Goal: Task Accomplishment & Management: Use online tool/utility

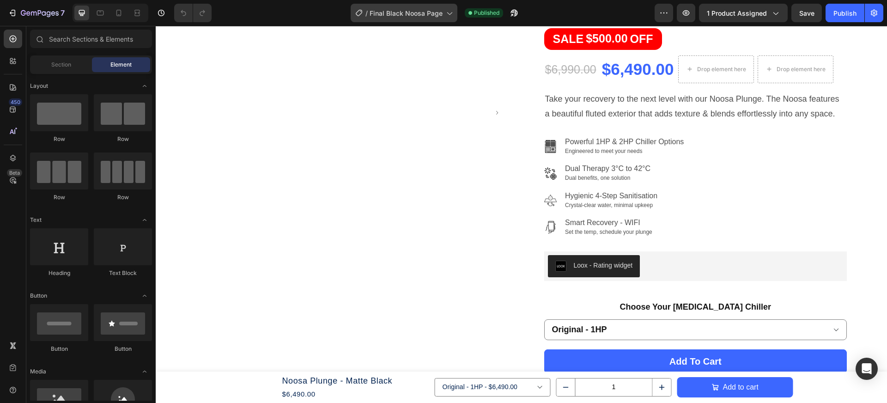
scroll to position [238, 0]
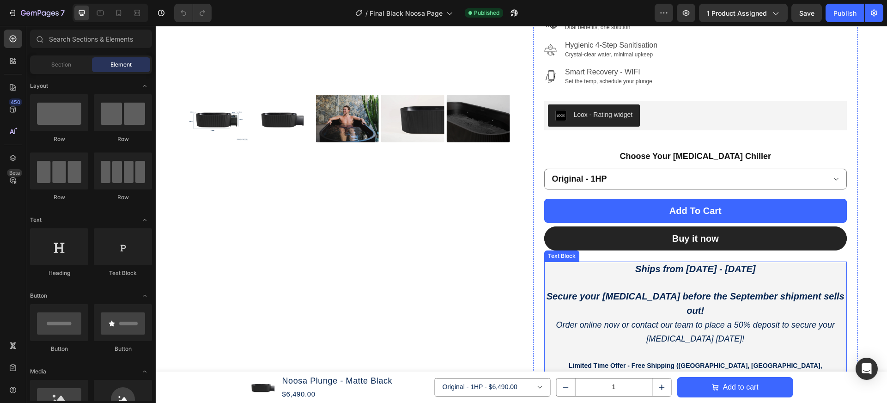
drag, startPoint x: 692, startPoint y: 264, endPoint x: 690, endPoint y: 270, distance: 7.0
click at [691, 268] on strong "Ships from [DATE] - [DATE]" at bounding box center [695, 269] width 120 height 10
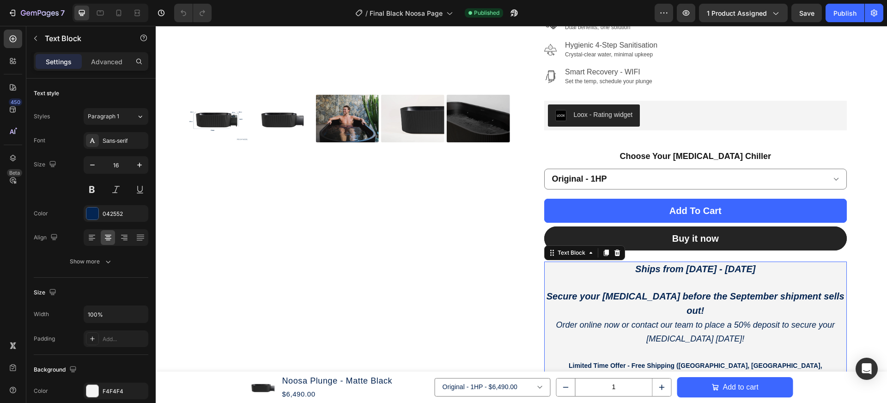
click at [627, 269] on p "Ships from [DATE] - [DATE]" at bounding box center [695, 270] width 301 height 14
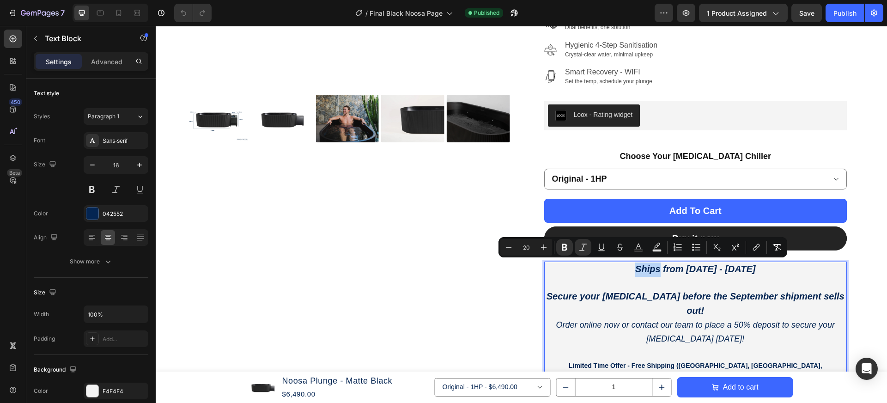
click at [635, 270] on strong "Ships from [DATE] - [DATE]" at bounding box center [695, 269] width 120 height 10
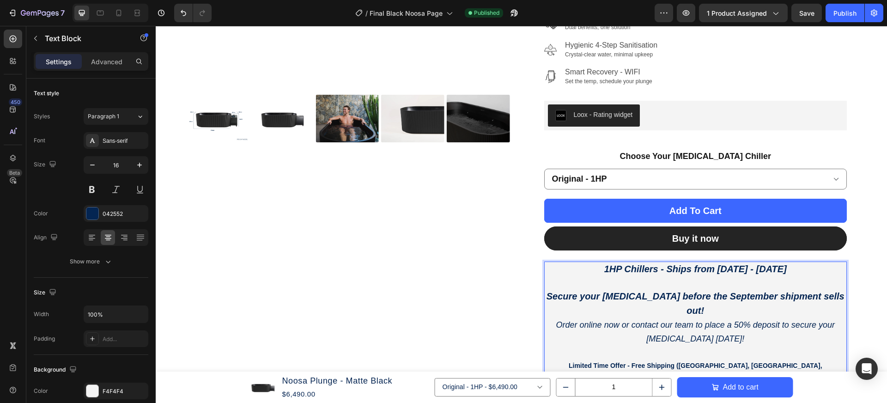
click at [595, 264] on p "1HP Chillers - Ships from [DATE] - [DATE]" at bounding box center [695, 270] width 301 height 14
click at [795, 269] on p "1HP Chillers - Ships from [DATE] - [DATE]" at bounding box center [695, 270] width 301 height 14
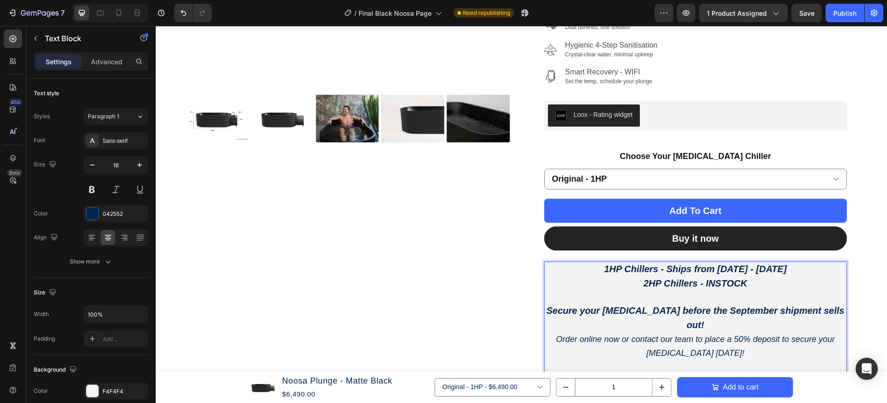
click at [715, 281] on strong "2HP Chillers - INSTOCK" at bounding box center [696, 283] width 104 height 10
drag, startPoint x: 739, startPoint y: 280, endPoint x: 706, endPoint y: 280, distance: 33.7
click at [706, 280] on p "2HP Chillers - IN-STOCK" at bounding box center [695, 284] width 301 height 14
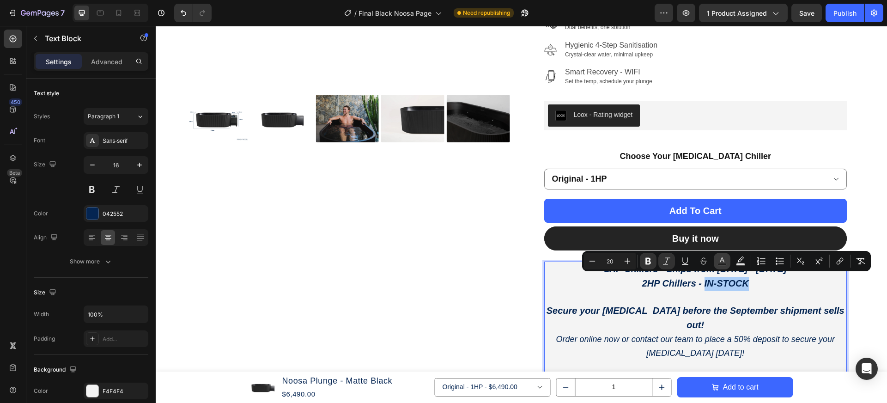
click at [728, 262] on button "Text Color" at bounding box center [722, 261] width 17 height 17
type input "042552"
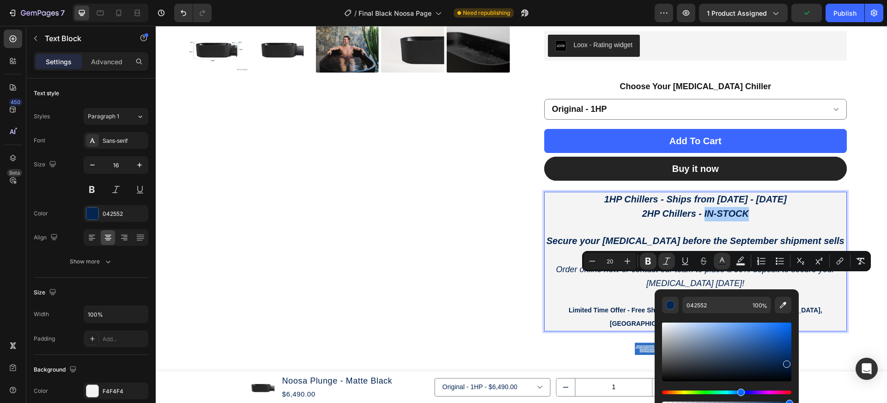
scroll to position [325, 0]
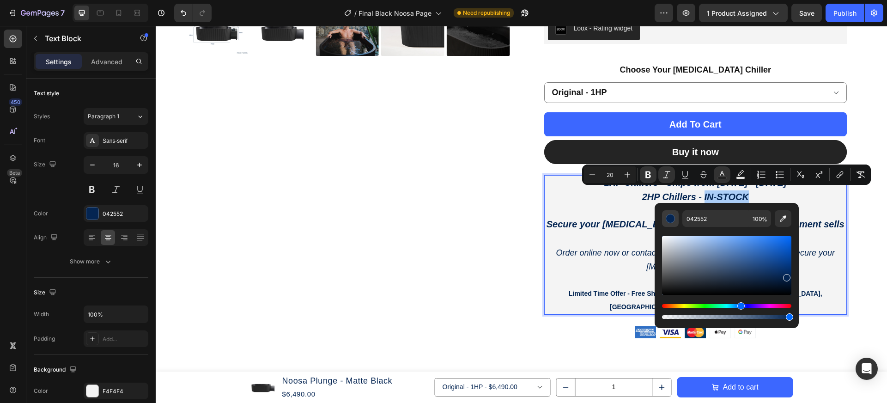
click at [666, 220] on div "Editor contextual toolbar" at bounding box center [670, 218] width 9 height 9
click at [674, 219] on div "Editor contextual toolbar" at bounding box center [670, 218] width 9 height 9
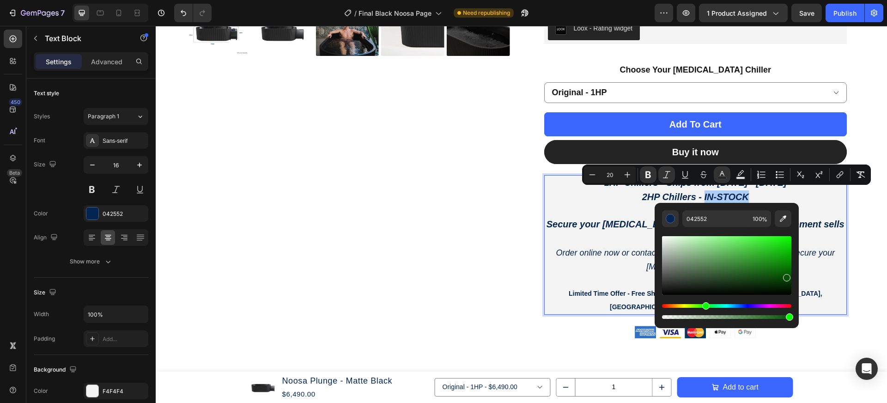
click at [705, 304] on div "Hue" at bounding box center [726, 306] width 129 height 4
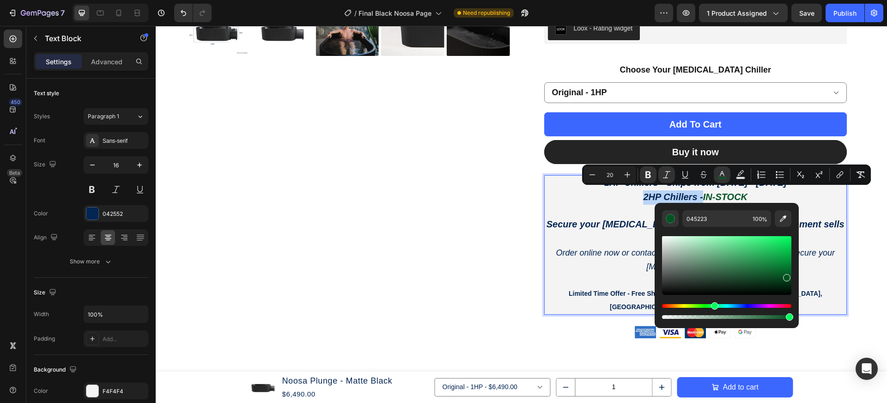
drag, startPoint x: 705, startPoint y: 304, endPoint x: 714, endPoint y: 307, distance: 9.4
click at [714, 307] on div "Hue" at bounding box center [714, 305] width 7 height 7
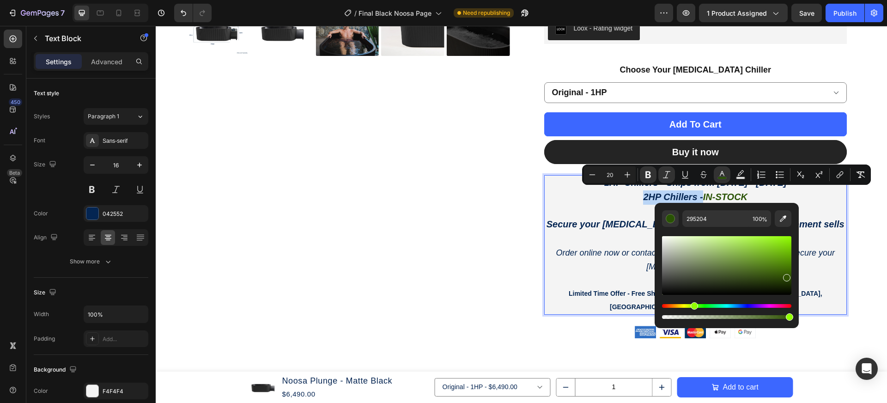
drag, startPoint x: 703, startPoint y: 306, endPoint x: 693, endPoint y: 307, distance: 9.7
click at [693, 307] on div "Hue" at bounding box center [694, 305] width 7 height 7
click at [693, 309] on div "Hue" at bounding box center [694, 305] width 7 height 7
click at [698, 306] on div "Hue" at bounding box center [694, 305] width 7 height 7
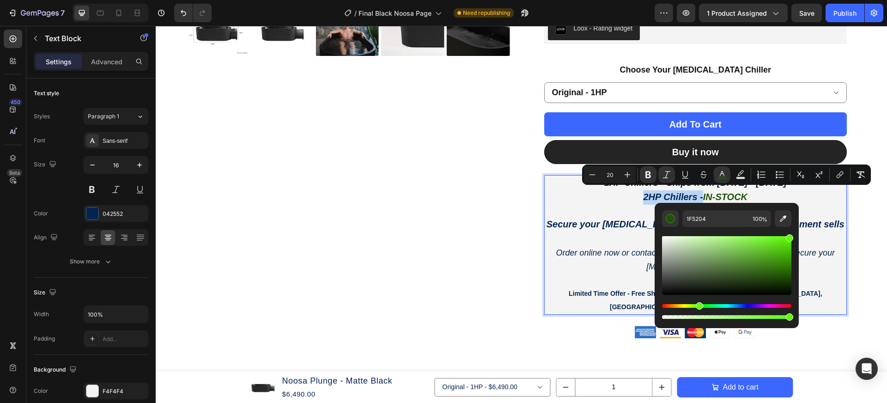
drag, startPoint x: 786, startPoint y: 251, endPoint x: 790, endPoint y: 230, distance: 21.7
click at [791, 229] on div "Editor contextual toolbar" at bounding box center [726, 274] width 129 height 94
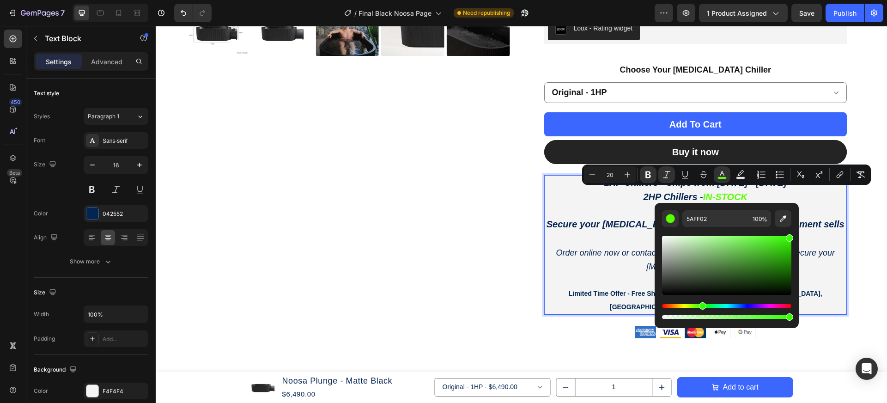
click at [701, 306] on div "Hue" at bounding box center [702, 305] width 7 height 7
type input "34FF02"
type input "18"
click at [640, 246] on p "Order online now or contact our team to place a 50% deposit to secure your [MED…" at bounding box center [695, 260] width 301 height 28
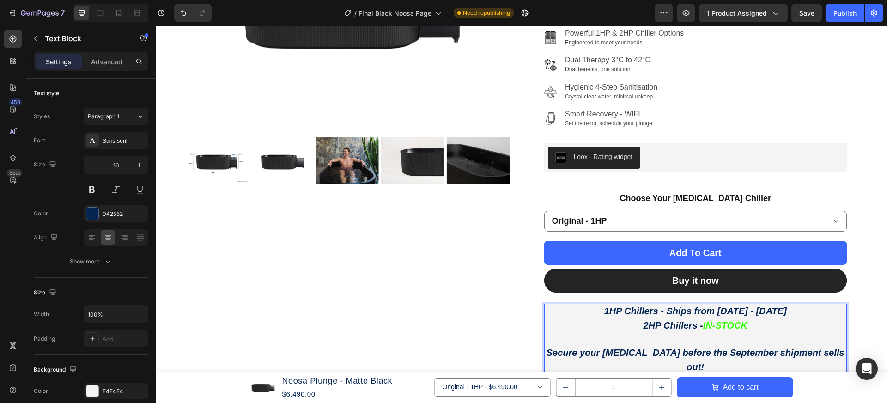
scroll to position [193, 0]
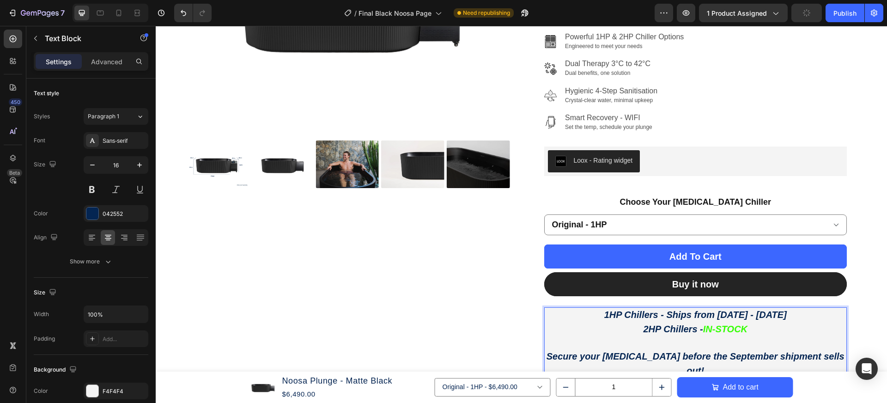
click at [735, 329] on strong "IN-STOCK" at bounding box center [725, 329] width 44 height 10
click at [750, 327] on p "2HP Chillers - IN-STOCK" at bounding box center [695, 330] width 301 height 14
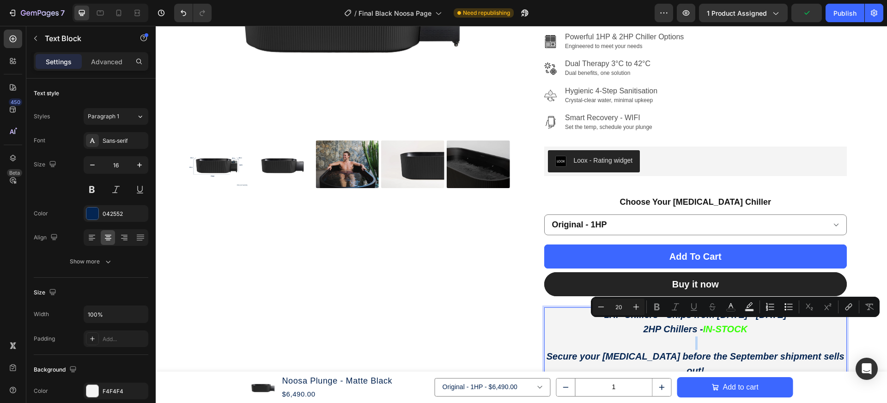
click at [748, 328] on strong "IN-STOCK" at bounding box center [725, 329] width 44 height 10
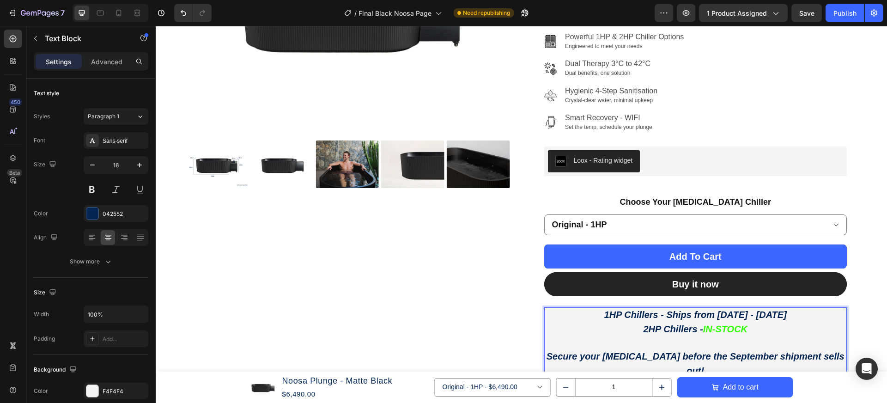
click at [704, 327] on strong "IN-STOCK" at bounding box center [725, 329] width 44 height 10
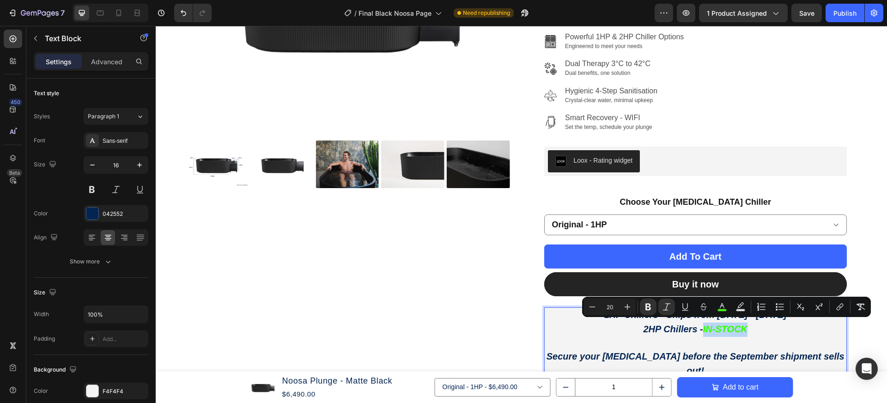
drag, startPoint x: 708, startPoint y: 326, endPoint x: 753, endPoint y: 329, distance: 45.4
click at [753, 329] on p "2HP Chillers - IN-STOCK" at bounding box center [695, 330] width 301 height 14
click at [727, 312] on button "color" at bounding box center [722, 307] width 17 height 17
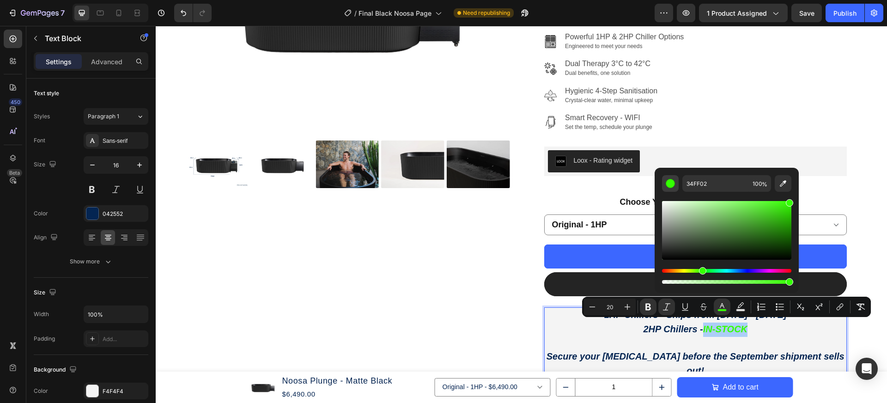
click at [675, 181] on button "Editor contextual toolbar" at bounding box center [670, 183] width 17 height 17
click at [672, 185] on div "Editor contextual toolbar" at bounding box center [670, 183] width 9 height 9
click at [782, 185] on icon "Editor contextual toolbar" at bounding box center [783, 183] width 9 height 9
type input "0A2552"
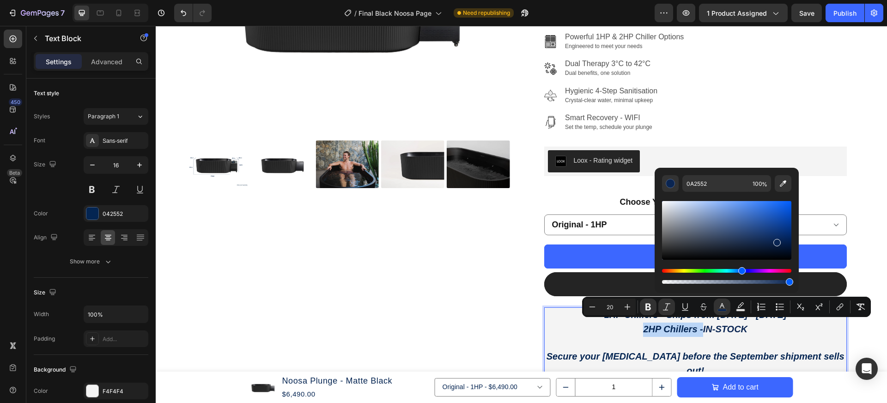
scroll to position [191, 0]
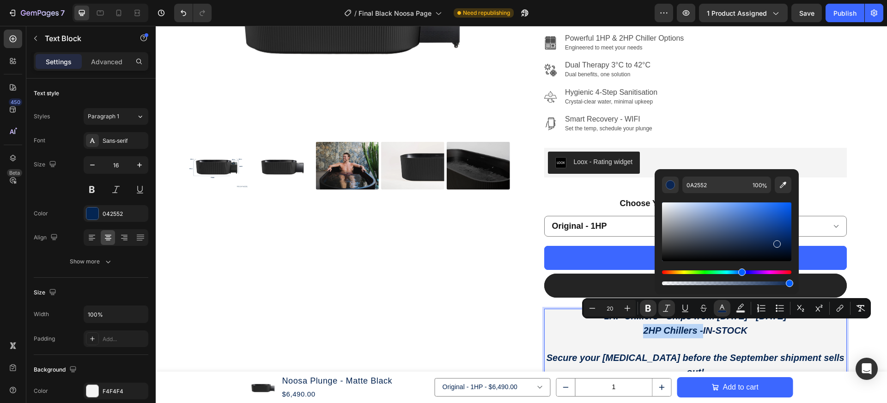
click at [759, 330] on p "2HP Chillers - IN-STOCK" at bounding box center [695, 331] width 301 height 14
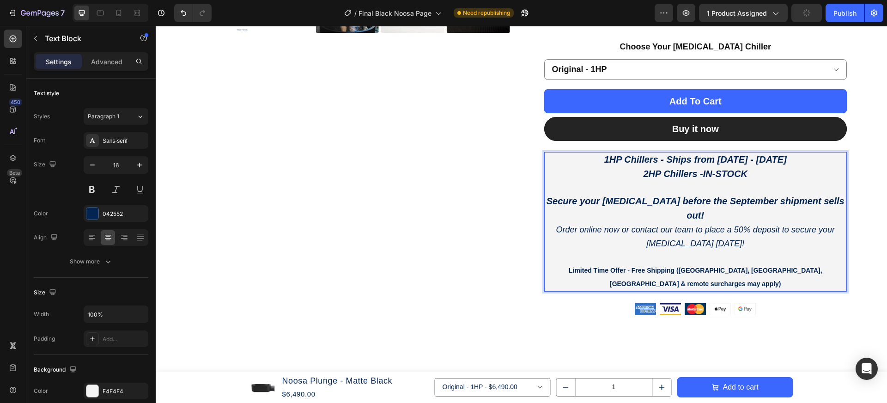
scroll to position [348, 0]
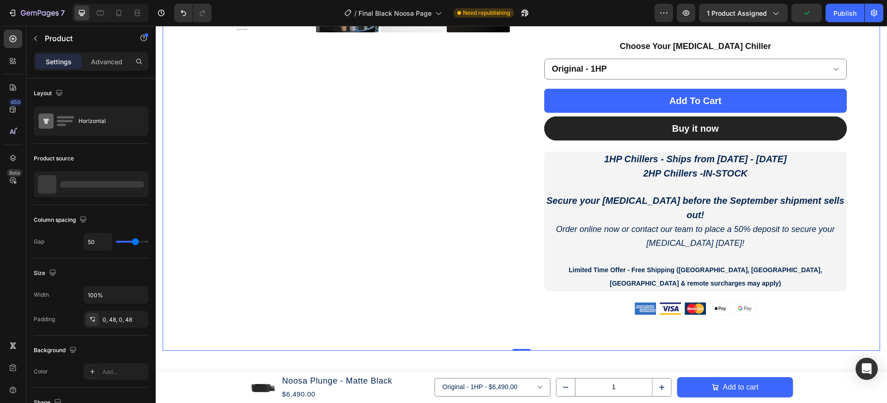
click at [387, 248] on div "Product Images" at bounding box center [347, 40] width 325 height 621
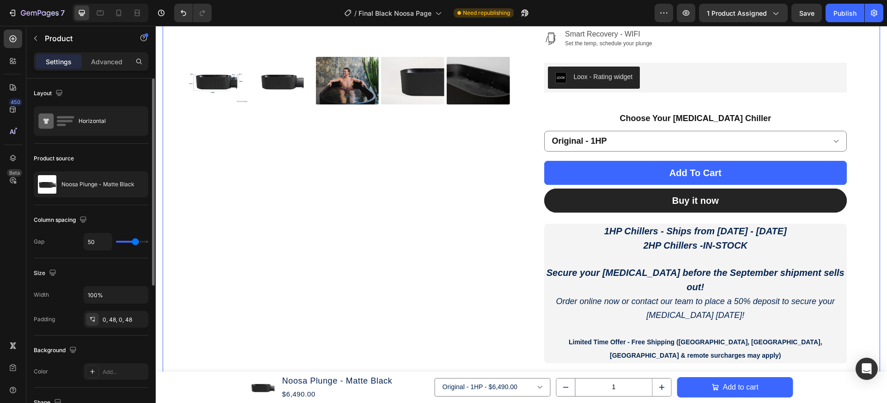
scroll to position [277, 0]
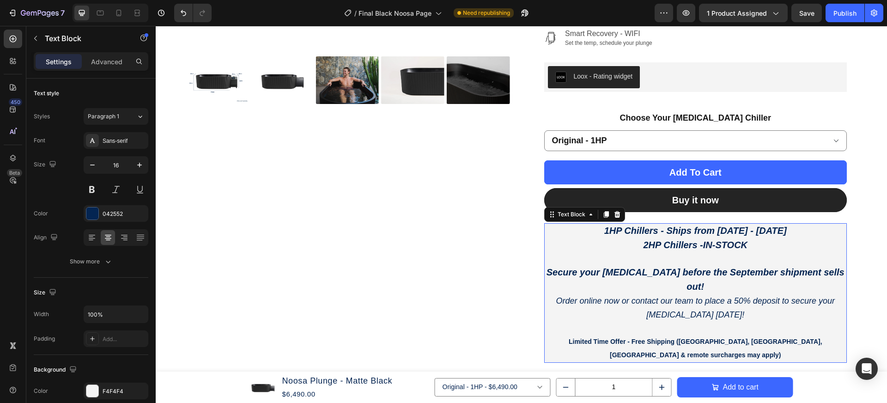
click at [740, 246] on strong "IN-STOCK" at bounding box center [725, 245] width 44 height 10
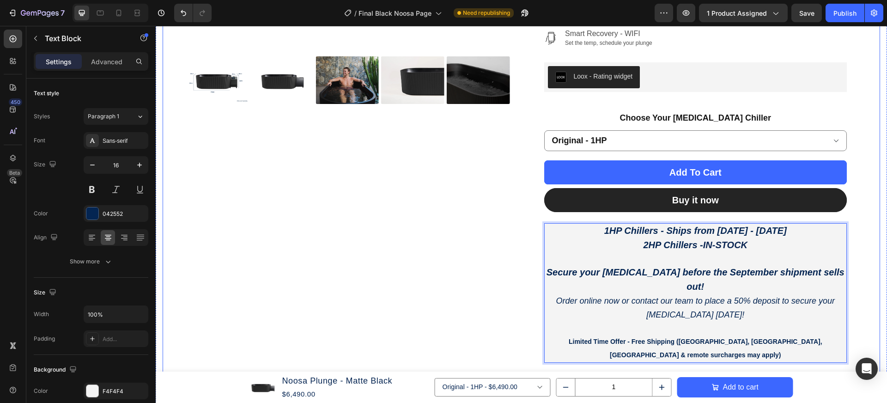
click at [436, 266] on div "Product Images" at bounding box center [347, 112] width 325 height 621
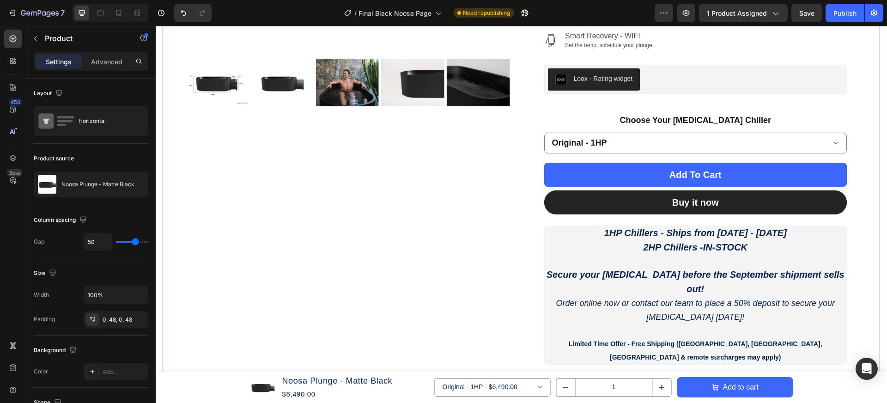
scroll to position [261, 0]
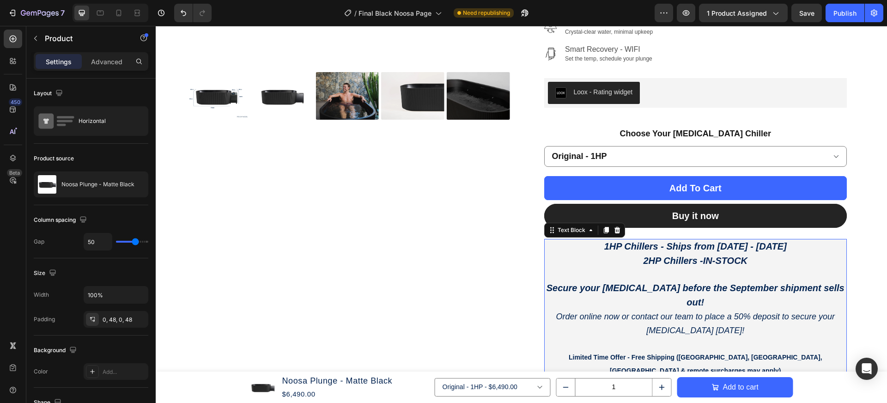
click at [728, 258] on strong "IN-STOCK" at bounding box center [725, 261] width 44 height 10
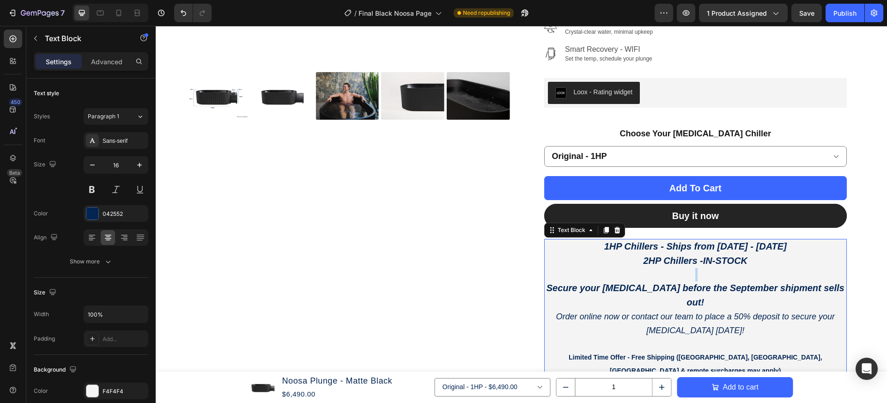
click at [755, 260] on p "2HP Chillers - IN-STOCK" at bounding box center [695, 261] width 301 height 14
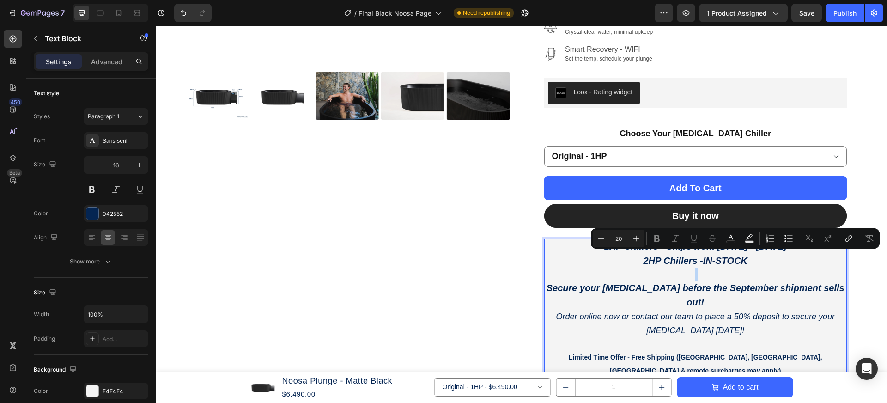
click at [753, 260] on p "2HP Chillers - IN-STOCK" at bounding box center [695, 261] width 301 height 14
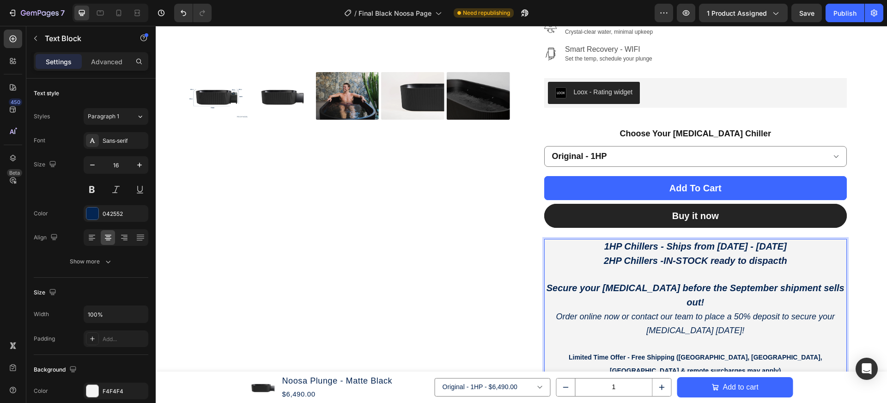
click at [713, 261] on strong "IN-STOCK ready to dispacth" at bounding box center [725, 261] width 123 height 10
drag, startPoint x: 786, startPoint y: 259, endPoint x: 797, endPoint y: 263, distance: 12.1
click at [786, 259] on strong "IN-STOCK & ready to dispacth" at bounding box center [725, 261] width 133 height 10
click at [570, 248] on p "1HP Chillers - Ships from [DATE] - [DATE]" at bounding box center [695, 247] width 301 height 14
click at [470, 233] on div "Product Images" at bounding box center [347, 127] width 325 height 621
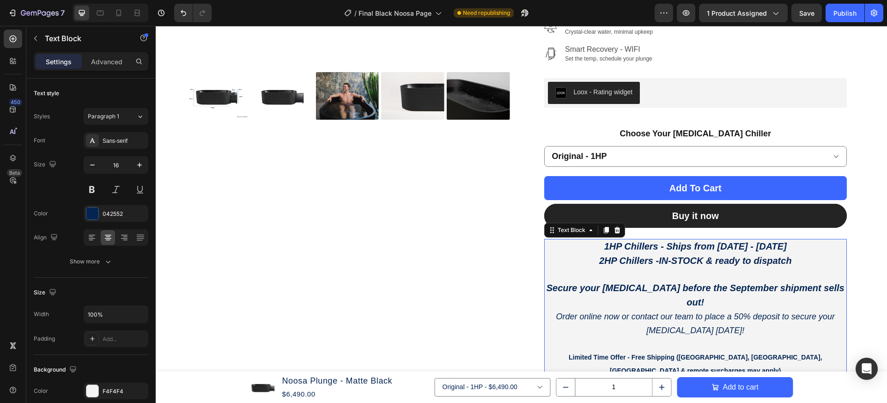
click at [555, 251] on p "1HP Chillers - Ships from [DATE] - [DATE]" at bounding box center [695, 247] width 301 height 14
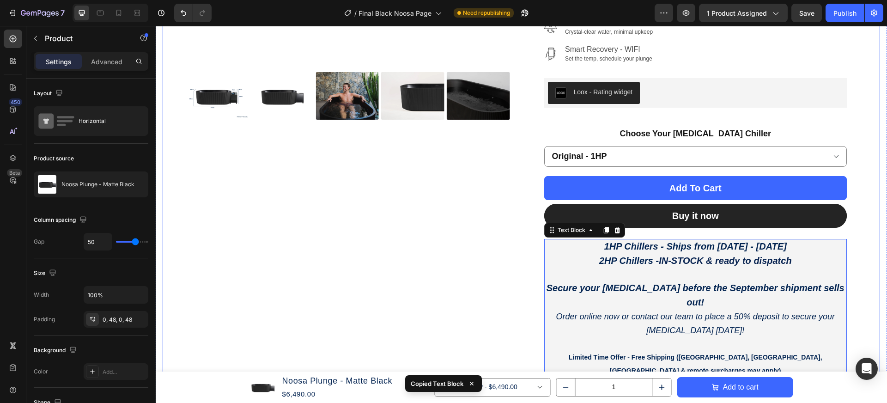
click at [436, 243] on div "Product Images" at bounding box center [347, 127] width 325 height 621
click at [841, 18] on button "Publish" at bounding box center [845, 13] width 39 height 18
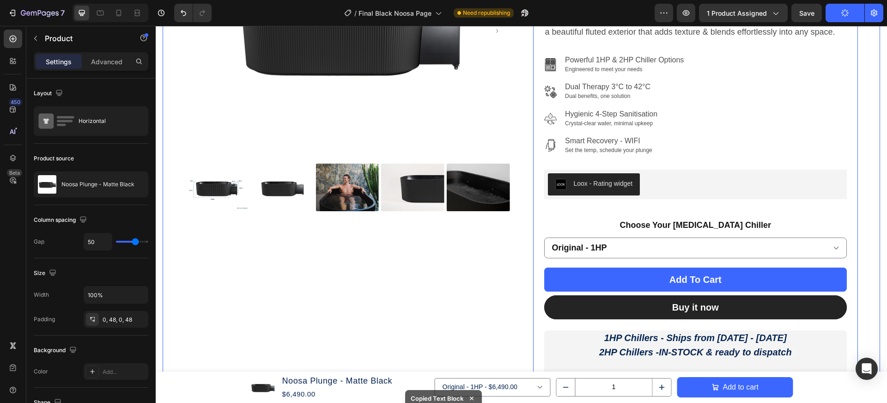
scroll to position [0, 0]
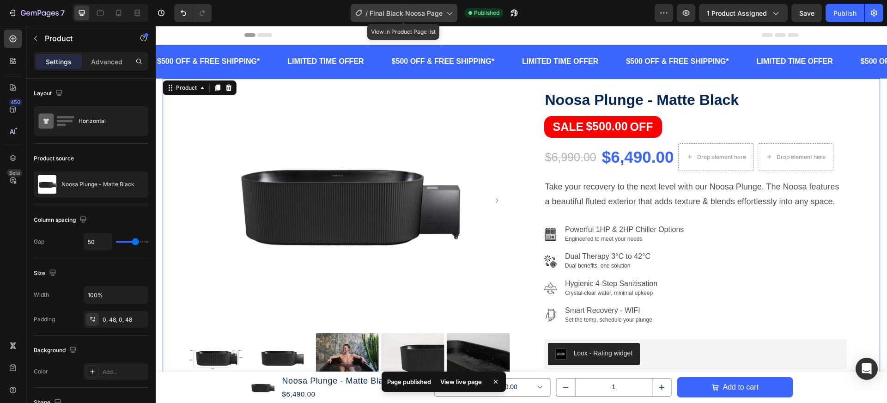
click at [388, 17] on span "Final Black Noosa Page" at bounding box center [406, 13] width 73 height 10
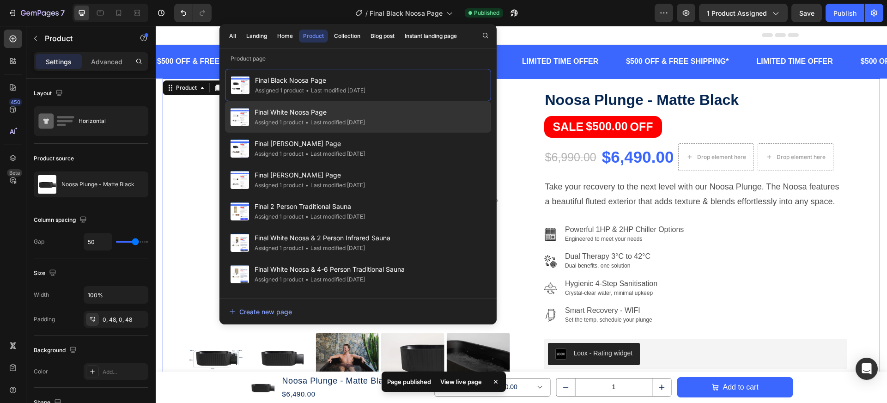
click at [433, 133] on div "Final White Noosa Page Assigned 1 product • Last modified 6 days ago" at bounding box center [358, 148] width 266 height 31
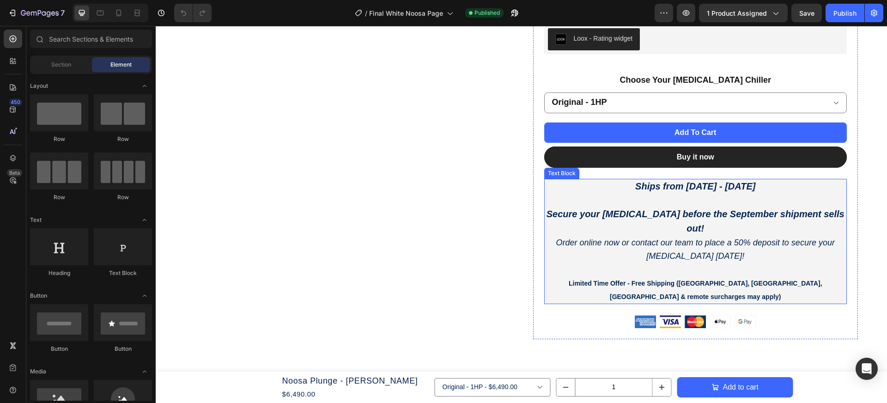
scroll to position [307, 0]
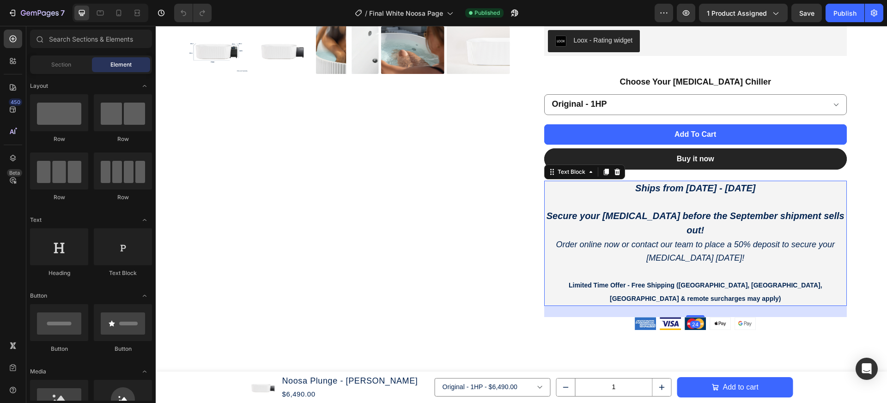
click at [587, 186] on p "Ships from [DATE] - [DATE]" at bounding box center [695, 189] width 301 height 14
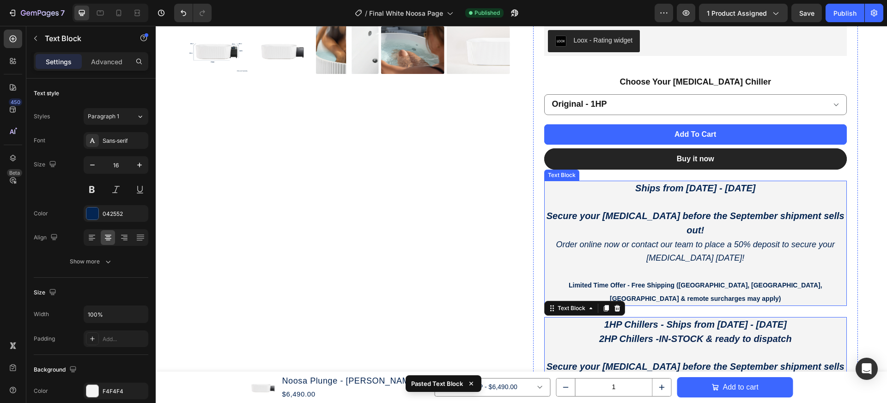
click at [599, 192] on p "Ships from [DATE] - [DATE]" at bounding box center [695, 189] width 301 height 14
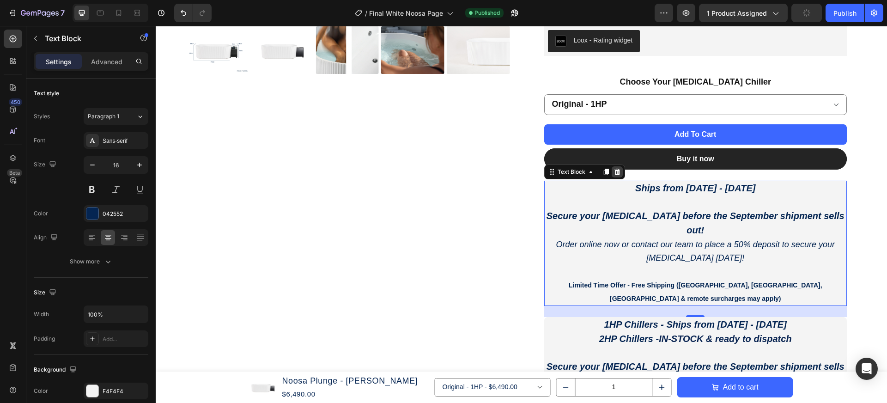
click at [621, 169] on div at bounding box center [617, 171] width 11 height 11
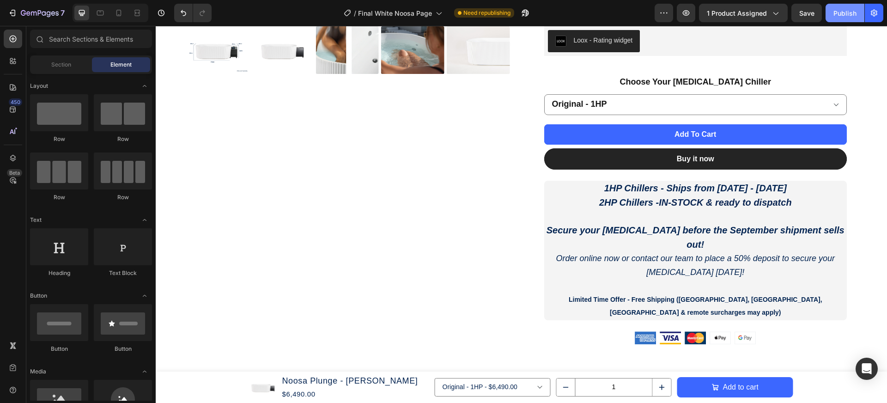
click at [848, 14] on div "Publish" at bounding box center [845, 13] width 23 height 10
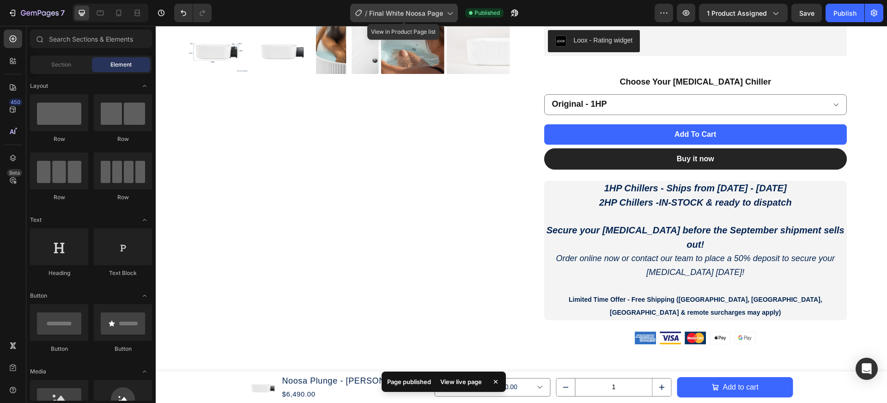
click at [426, 15] on span "Final White Noosa Page" at bounding box center [406, 13] width 74 height 10
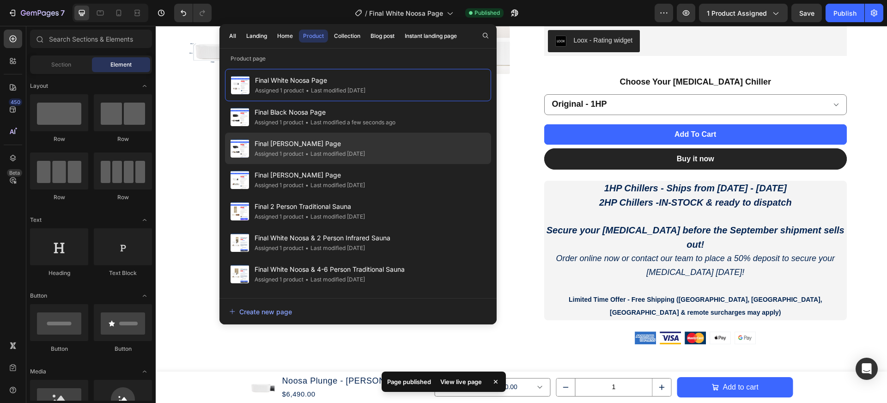
click at [460, 164] on div "Final Black Byron Page Assigned 1 product • Last modified 6 days ago" at bounding box center [358, 179] width 266 height 31
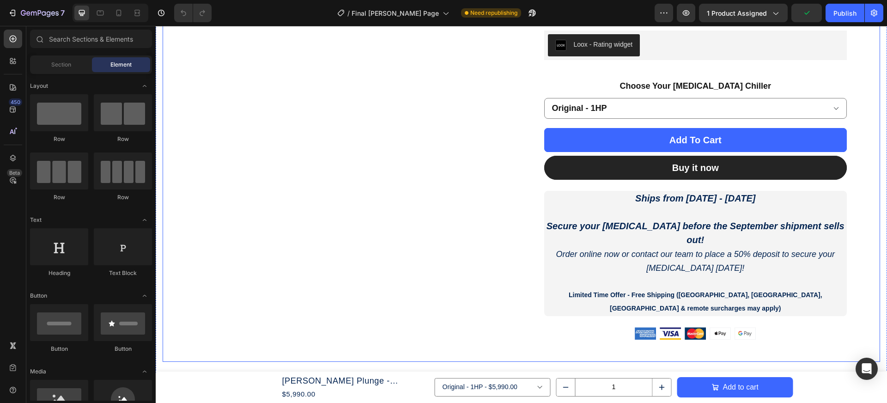
scroll to position [425, 0]
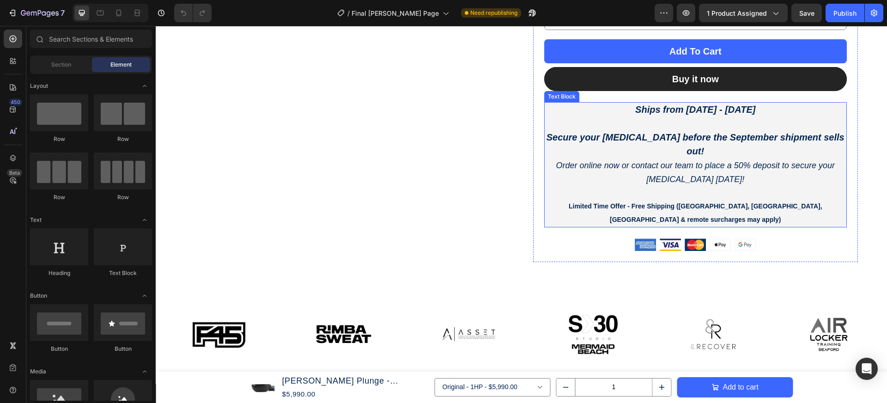
click at [573, 103] on p "Ships from [DATE] - [DATE]" at bounding box center [695, 110] width 301 height 14
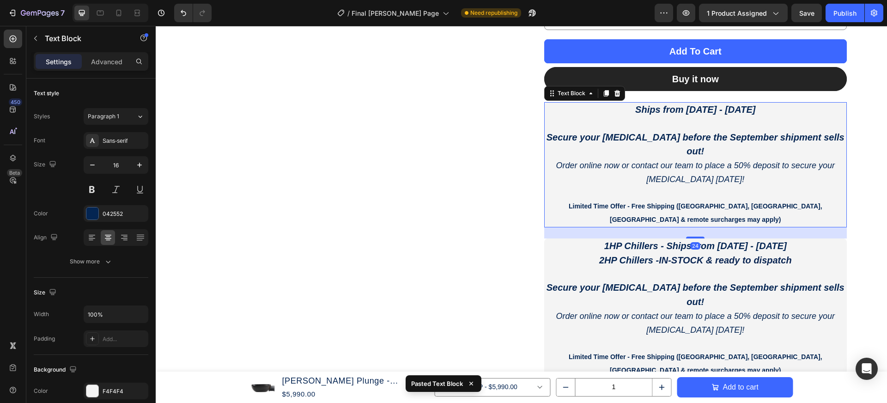
click at [593, 132] on strong "Secure your [MEDICAL_DATA] before the September shipment sells out!" at bounding box center [696, 144] width 298 height 24
click at [617, 90] on icon at bounding box center [617, 93] width 6 height 6
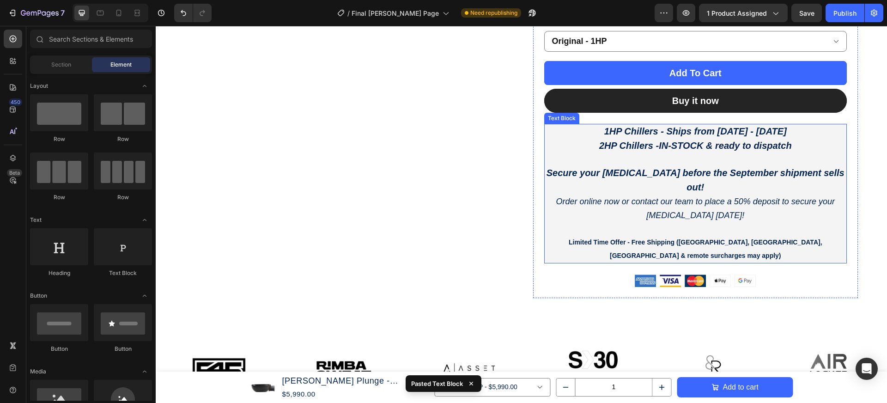
scroll to position [393, 0]
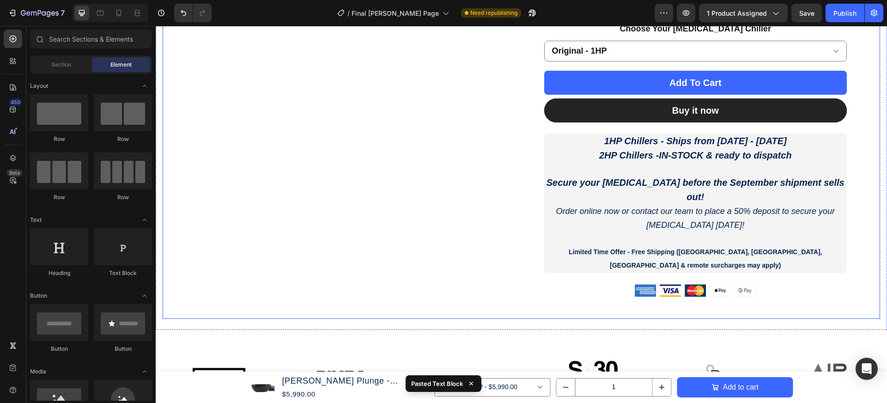
click at [448, 166] on div "Product Images" at bounding box center [347, 2] width 325 height 634
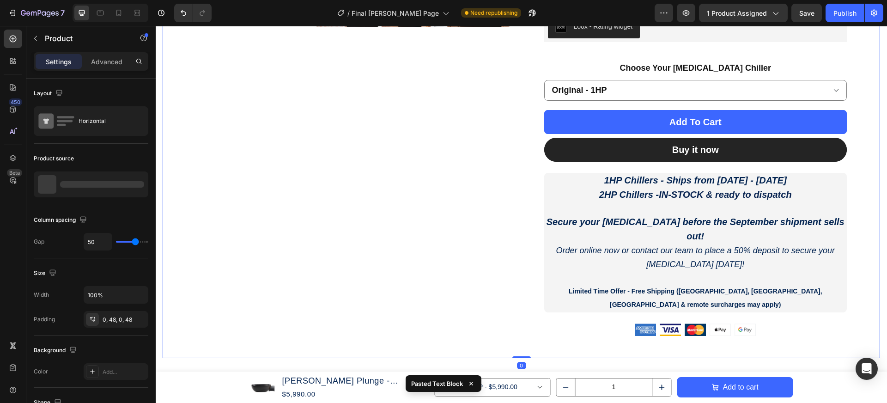
scroll to position [353, 0]
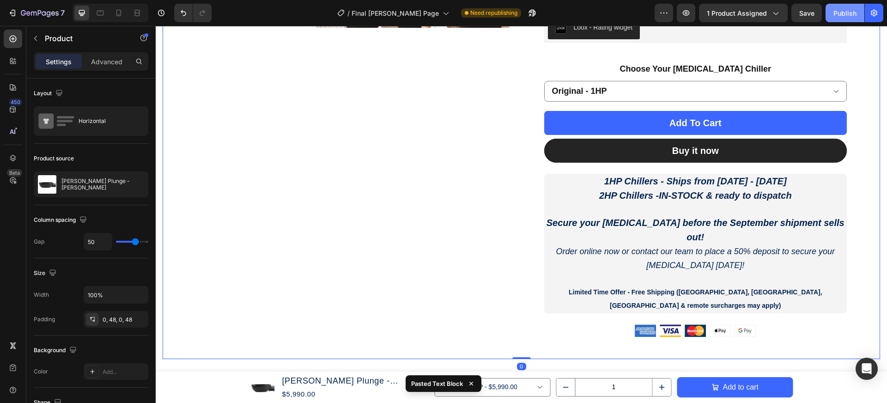
click at [843, 14] on div "Publish" at bounding box center [845, 13] width 23 height 10
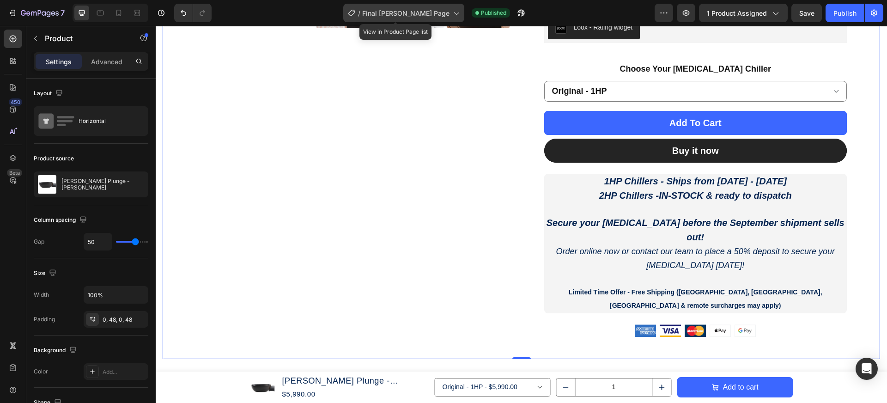
click at [396, 17] on span "Final [PERSON_NAME] Page" at bounding box center [405, 13] width 87 height 10
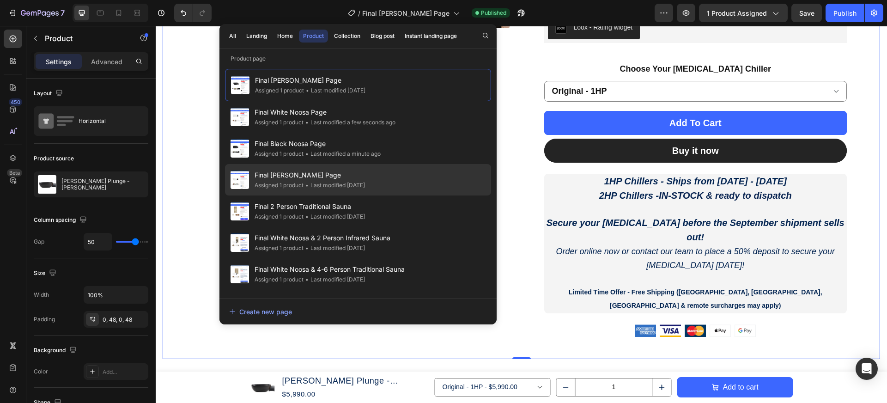
click at [422, 196] on div "Final White Byron Page Assigned 1 product • Last modified 6 days ago" at bounding box center [358, 211] width 266 height 31
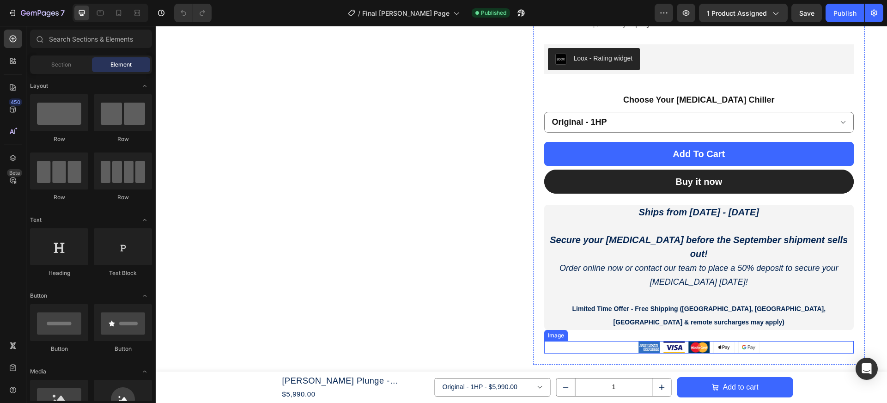
scroll to position [341, 0]
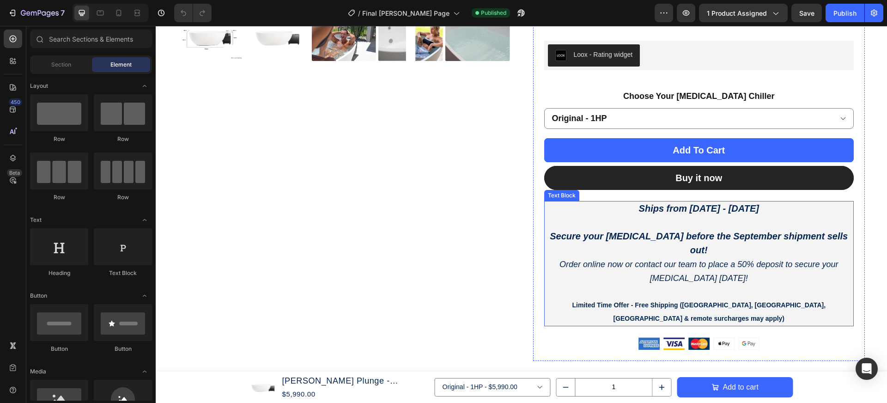
click at [561, 216] on p at bounding box center [699, 222] width 308 height 13
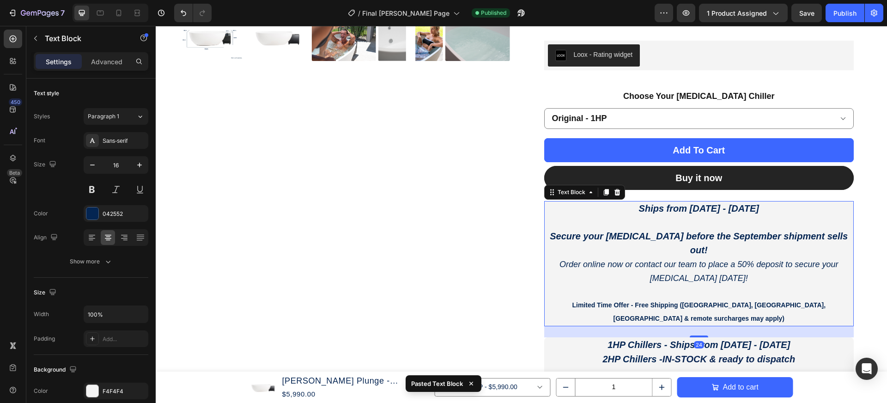
click at [616, 216] on p at bounding box center [699, 222] width 308 height 13
click at [620, 189] on icon at bounding box center [617, 192] width 7 height 7
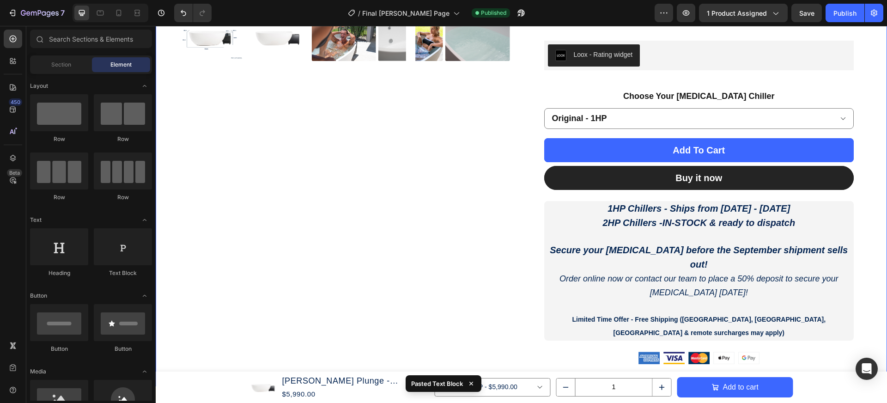
click at [419, 250] on div "Product Images" at bounding box center [344, 70] width 332 height 634
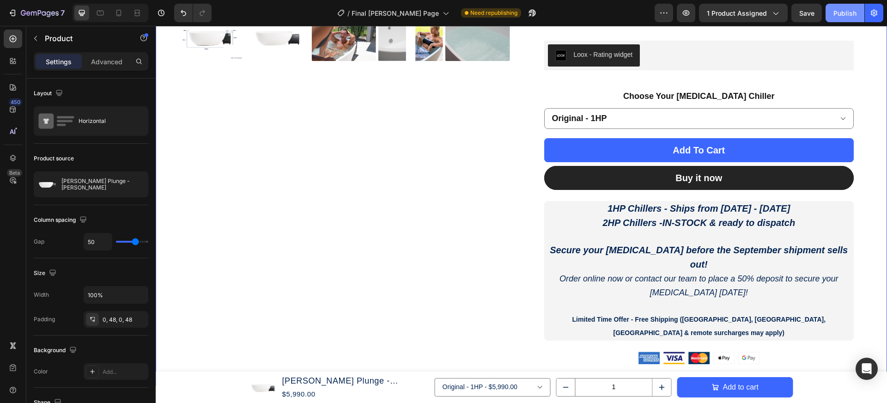
click at [849, 14] on div "Publish" at bounding box center [845, 13] width 23 height 10
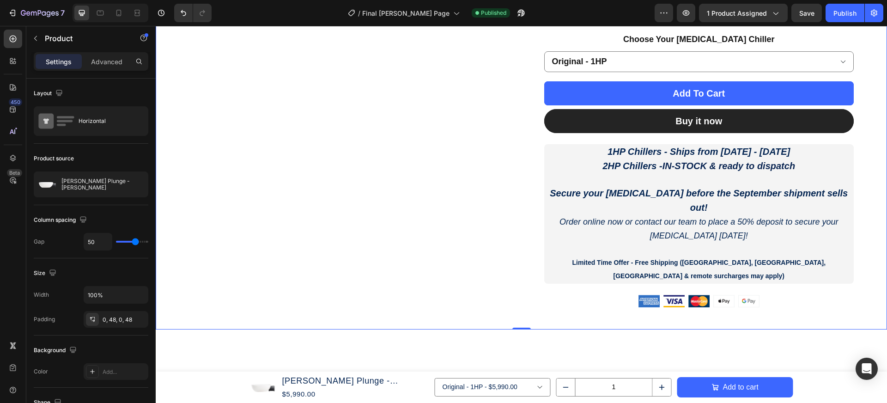
scroll to position [394, 0]
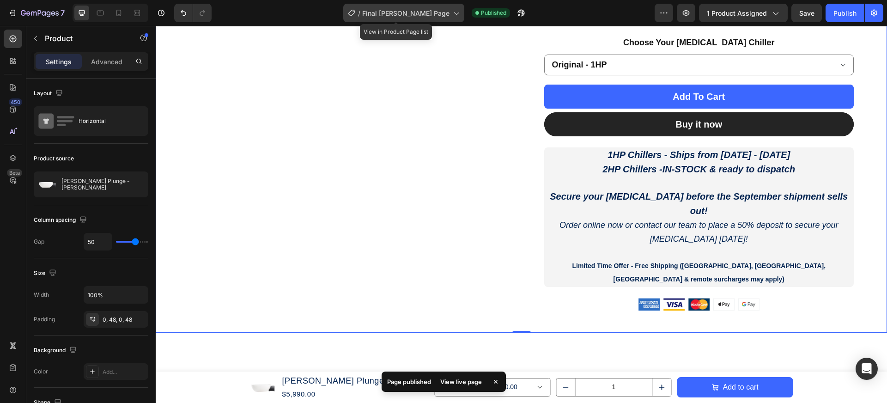
click at [430, 19] on div "/ Final White Byron Page" at bounding box center [403, 13] width 121 height 18
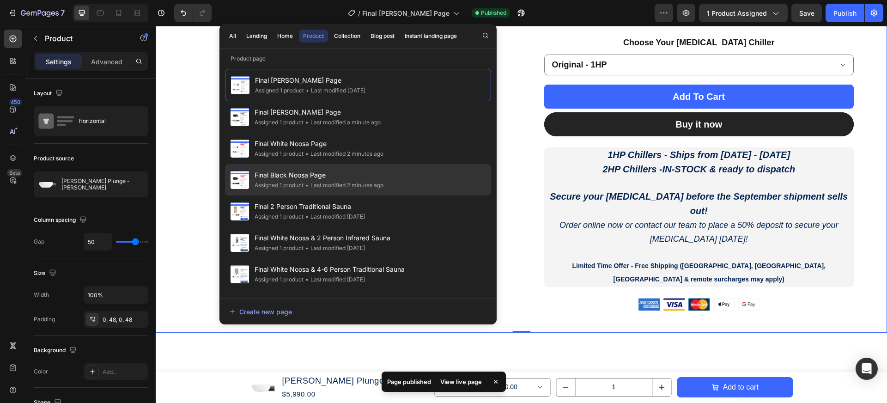
click at [436, 196] on div "Final Black Noosa Page Assigned 1 product • Last modified 2 minutes ago" at bounding box center [358, 211] width 266 height 31
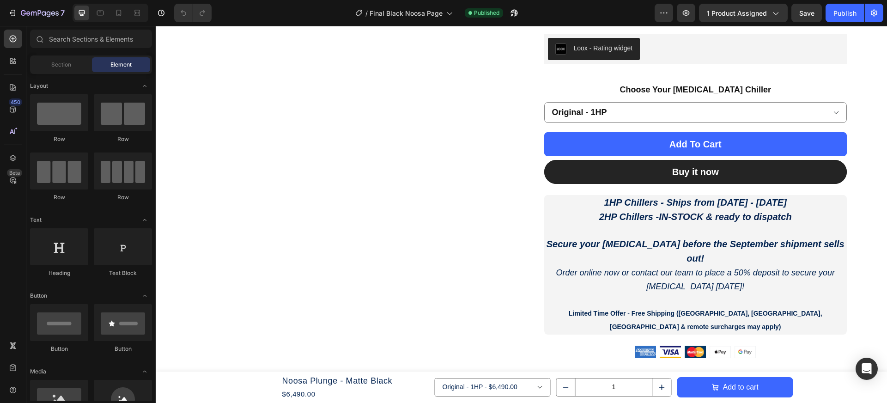
scroll to position [333, 0]
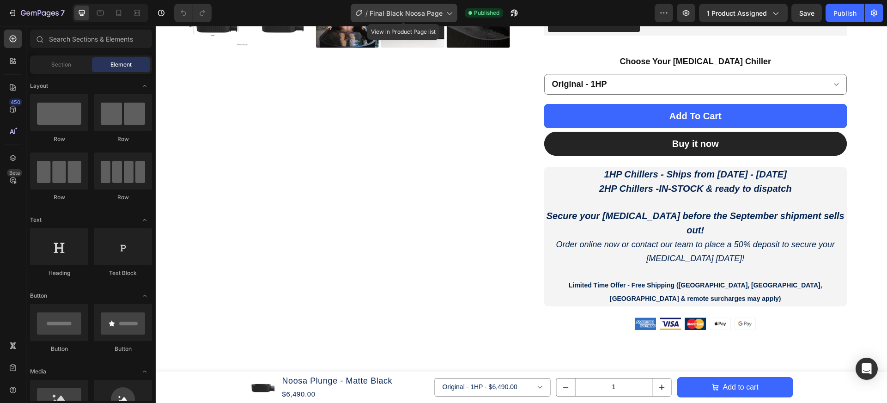
click at [417, 7] on div "/ Final Black Noosa Page" at bounding box center [404, 13] width 107 height 18
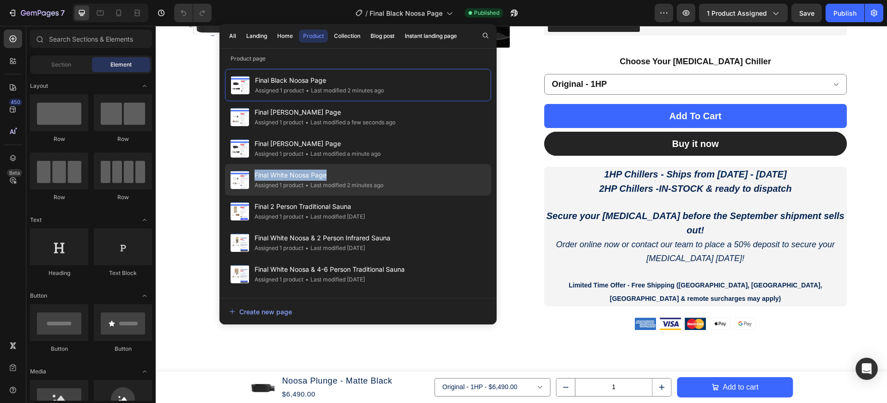
click at [443, 196] on div "Final White Noosa Page Assigned 1 product • Last modified 2 minutes ago" at bounding box center [358, 211] width 266 height 31
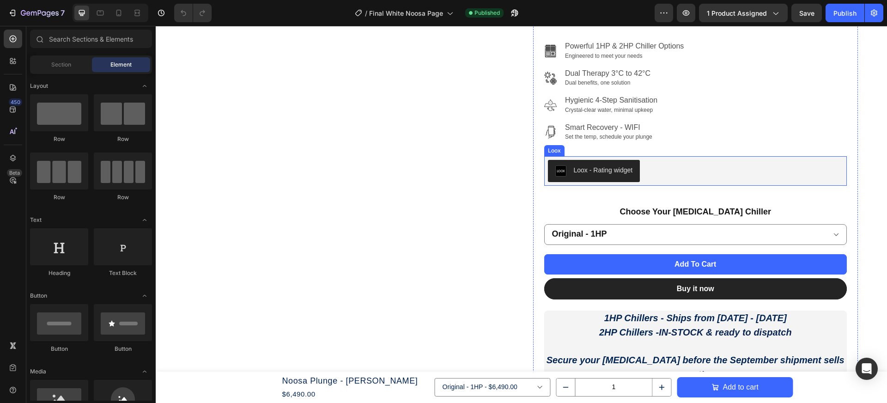
scroll to position [253, 0]
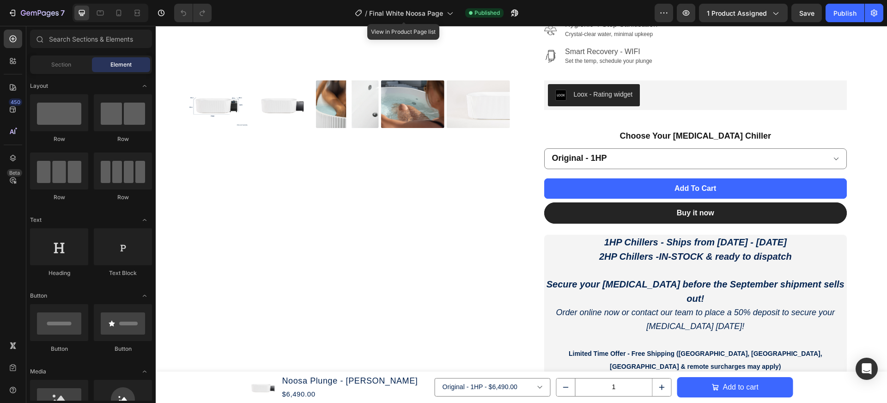
click at [431, 23] on div "/ Final White Noosa Page" at bounding box center [404, 13] width 108 height 22
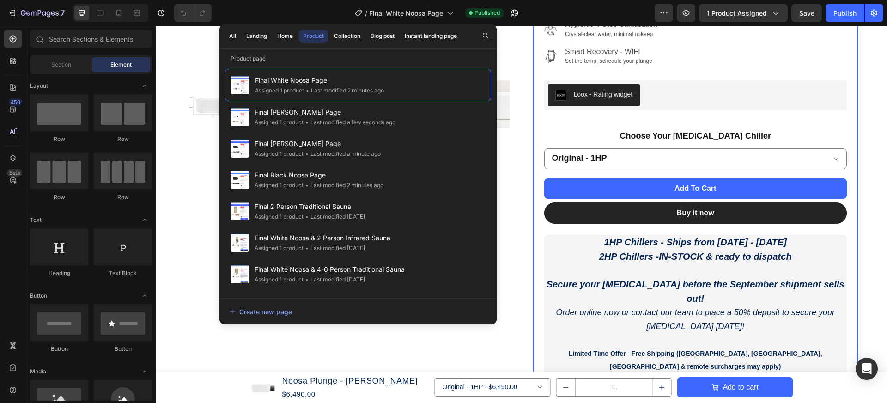
click at [516, 225] on div "Product Images Noosa Plunge - Matte White Product Title SALE $500.00 OFF Discou…" at bounding box center [522, 123] width 718 height 595
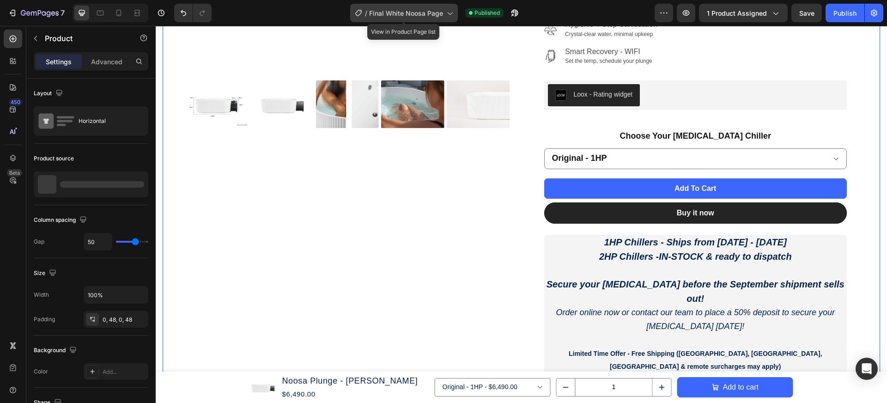
click at [429, 11] on span "Final White Noosa Page" at bounding box center [406, 13] width 74 height 10
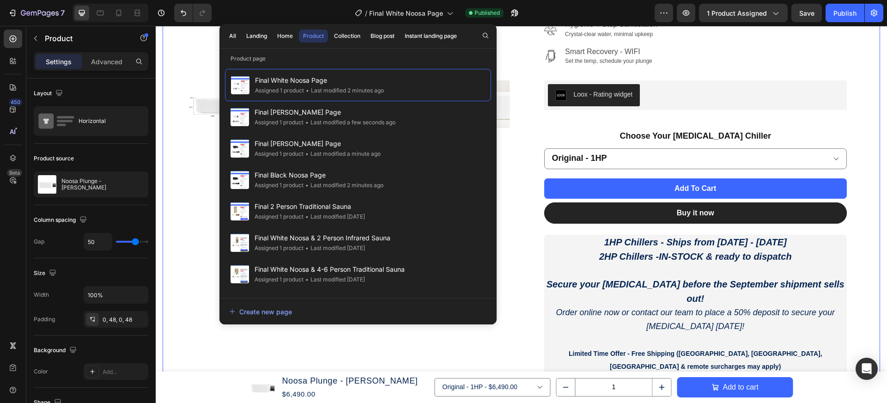
click at [523, 104] on div "Product Images Noosa Plunge - Matte White Product Title SALE $500.00 OFF Discou…" at bounding box center [522, 123] width 718 height 595
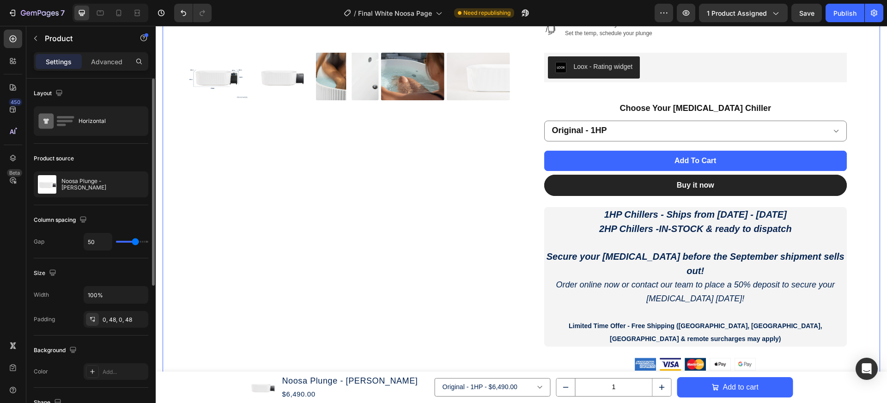
scroll to position [0, 0]
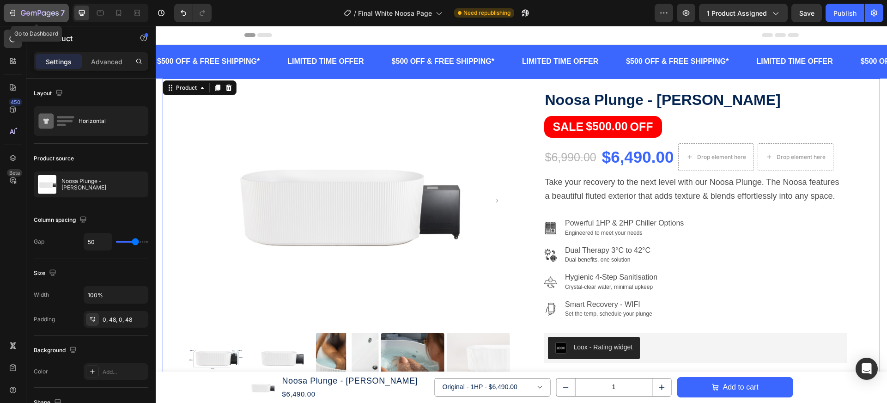
click at [21, 8] on div "7" at bounding box center [43, 12] width 44 height 11
